Goal: Transaction & Acquisition: Download file/media

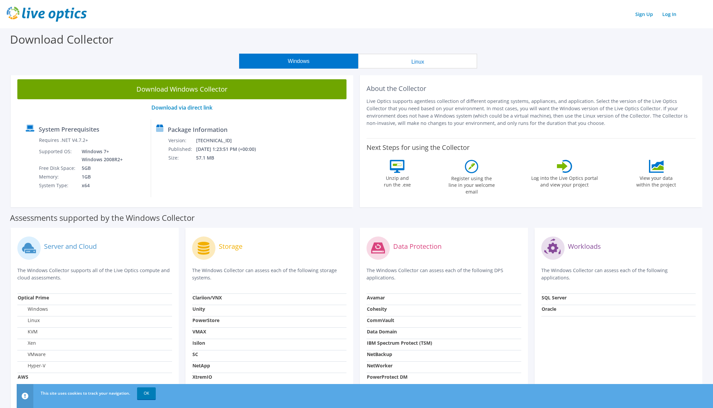
click at [420, 64] on button "Linux" at bounding box center [417, 61] width 119 height 15
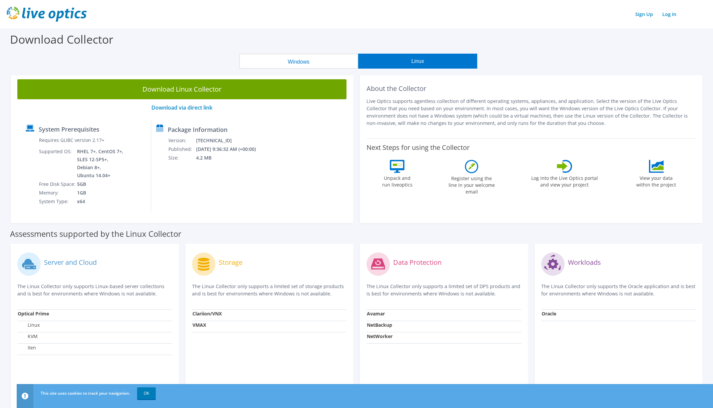
click at [398, 166] on icon at bounding box center [397, 166] width 15 height 13
click at [295, 62] on button "Windows" at bounding box center [298, 61] width 119 height 15
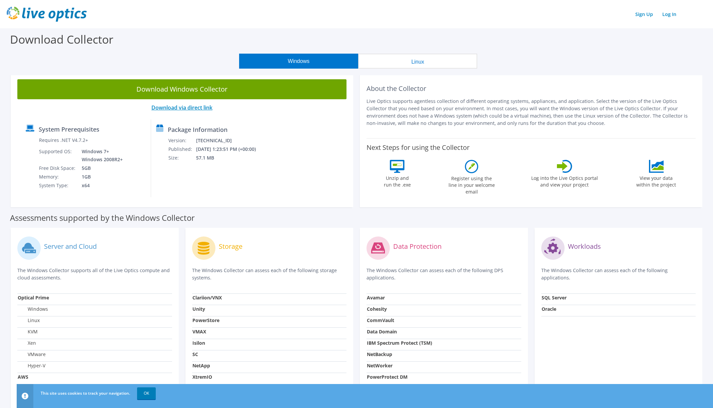
click at [171, 108] on link "Download via direct link" at bounding box center [181, 107] width 61 height 7
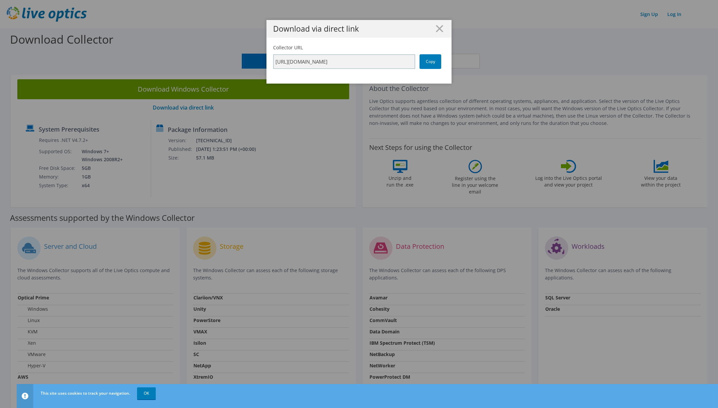
click at [164, 54] on div "Download via direct link Collector URL [URL][DOMAIN_NAME] Copy" at bounding box center [359, 204] width 718 height 368
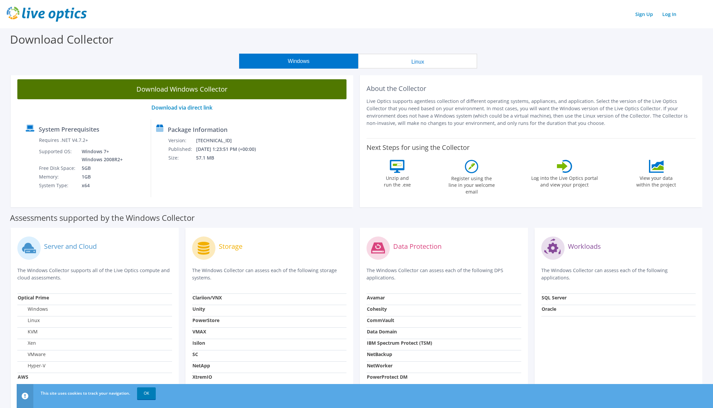
click at [183, 93] on link "Download Windows Collector" at bounding box center [181, 89] width 329 height 20
